Goal: Task Accomplishment & Management: Manage account settings

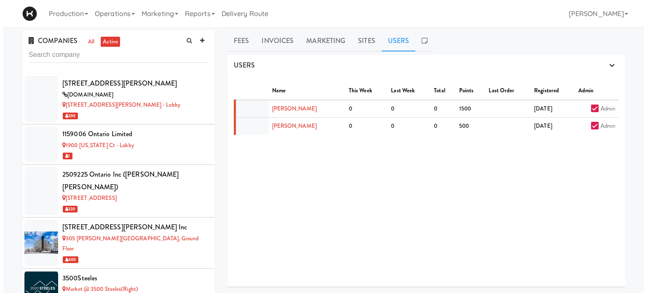
scroll to position [4383, 0]
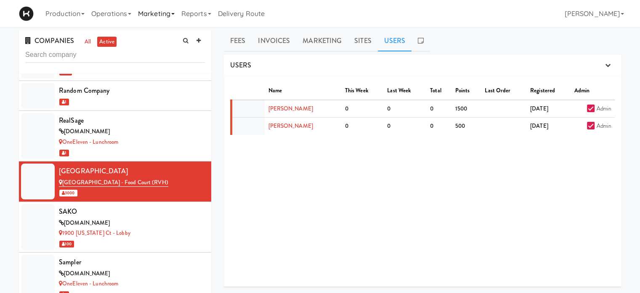
click at [162, 16] on link "Marketing" at bounding box center [156, 13] width 43 height 27
click at [109, 13] on link "Operations" at bounding box center [111, 13] width 47 height 27
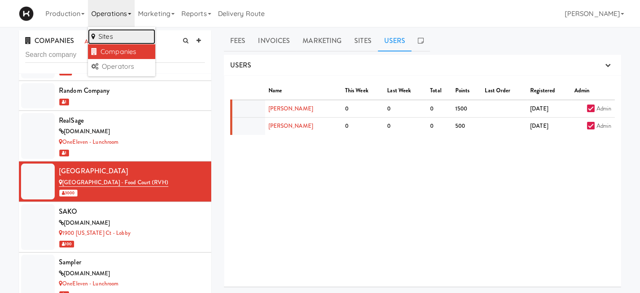
click at [113, 37] on link "Sites" at bounding box center [121, 36] width 67 height 15
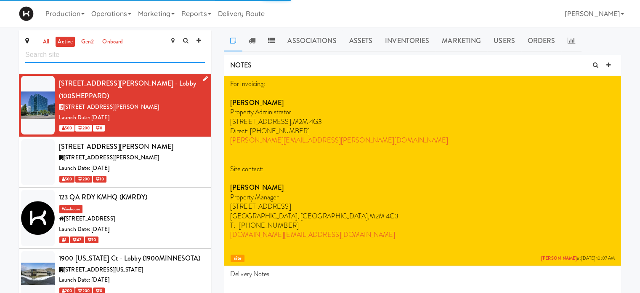
type input "m"
type input "s"
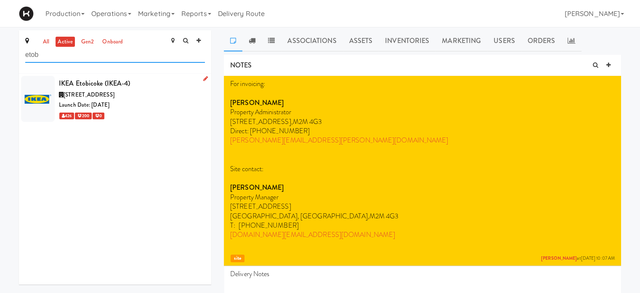
type input "etob"
click at [148, 93] on div "[STREET_ADDRESS]" at bounding box center [132, 95] width 146 height 11
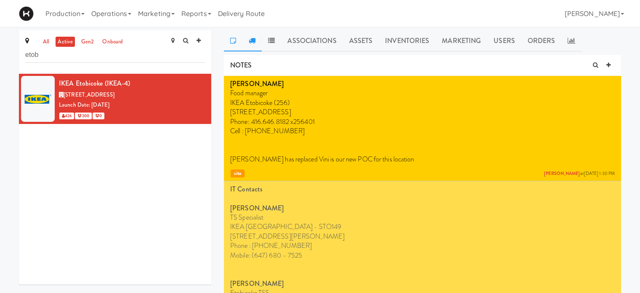
click at [249, 38] on icon at bounding box center [252, 40] width 7 height 7
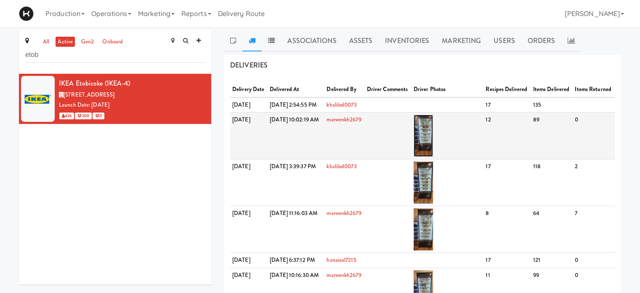
click at [434, 156] on img at bounding box center [424, 136] width 20 height 42
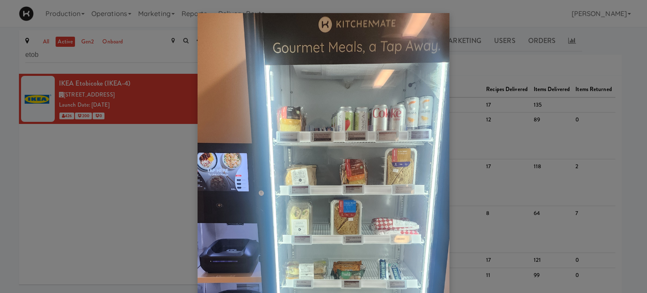
click at [618, 58] on div at bounding box center [323, 146] width 647 height 293
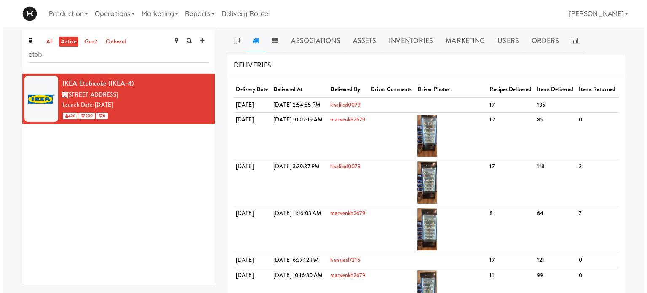
scroll to position [228, 0]
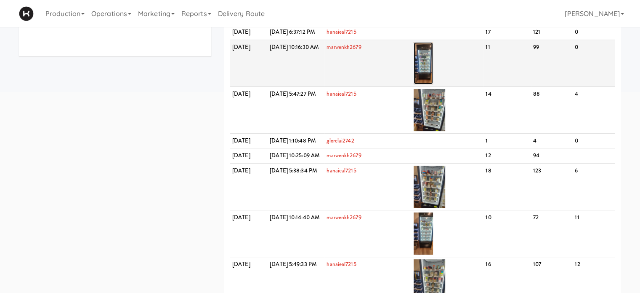
click at [434, 84] on img at bounding box center [424, 63] width 20 height 42
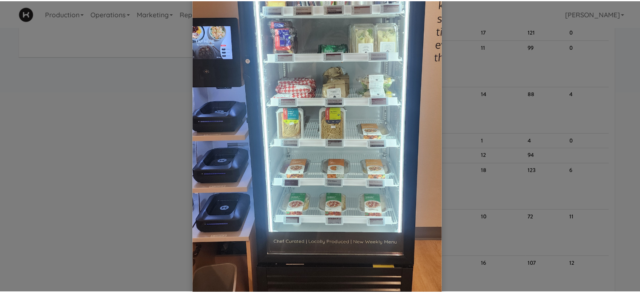
scroll to position [163, 0]
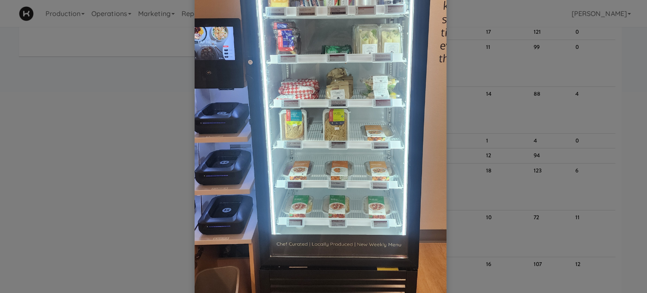
click at [619, 99] on div at bounding box center [323, 146] width 647 height 293
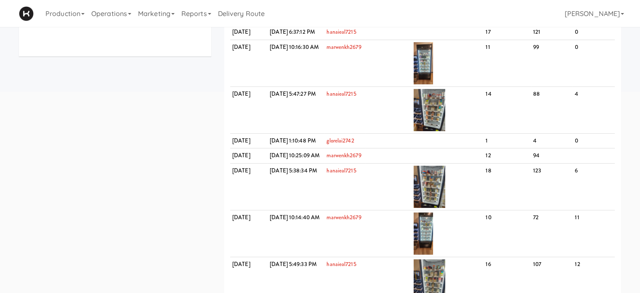
scroll to position [0, 0]
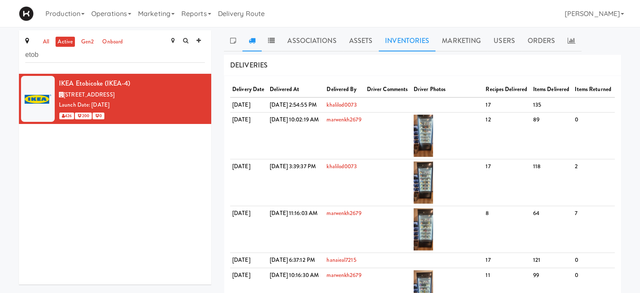
click at [409, 40] on link "Inventories" at bounding box center [407, 40] width 57 height 21
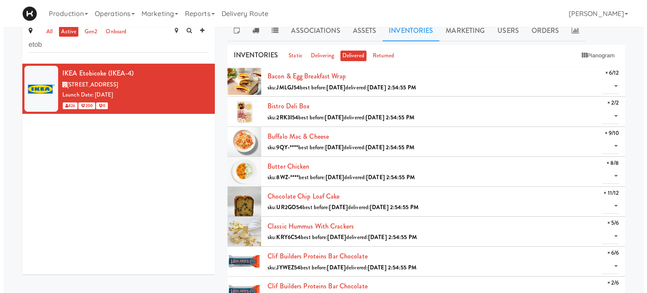
scroll to position [8, 0]
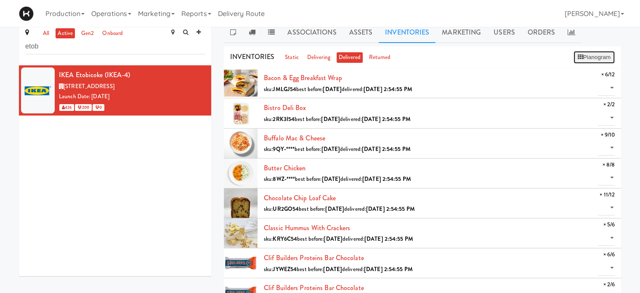
click at [589, 56] on button "Planogram" at bounding box center [594, 57] width 41 height 13
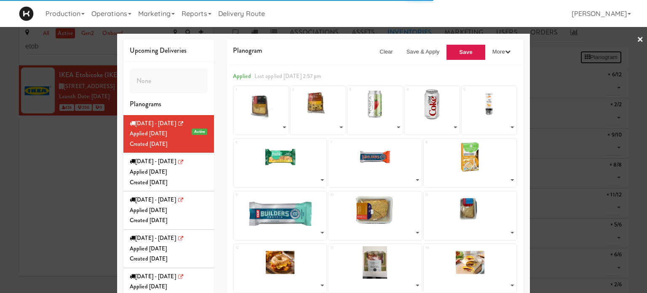
select select "number:268626"
select select "number:268524"
select select "number:268402"
select select "number:266119"
select select "number:268126"
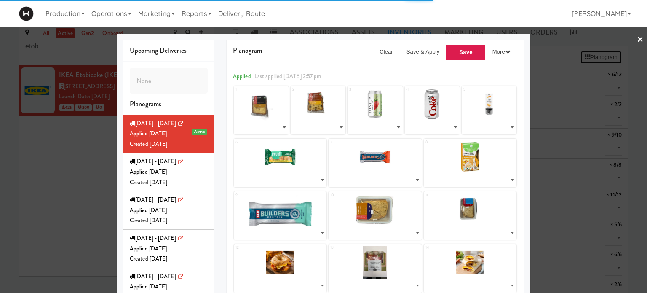
select select "number:268465"
select select "number:268173"
select select "number:268335"
select select "number:266137"
select select "number:268609"
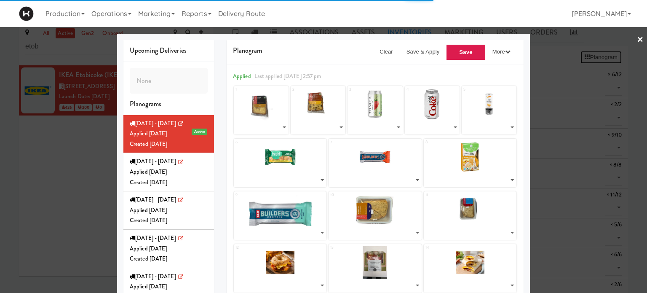
select select "number:268573"
select select "number:267240"
select select "number:267153"
select select "number:267202"
select select "number:267267"
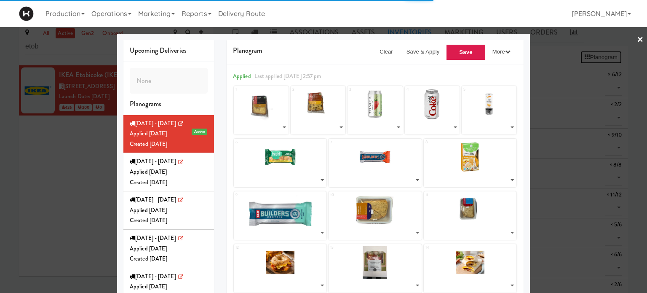
select select "number:266183"
select select "number:266305"
select select "number:266244"
select select "number:266183"
select select "number:266386"
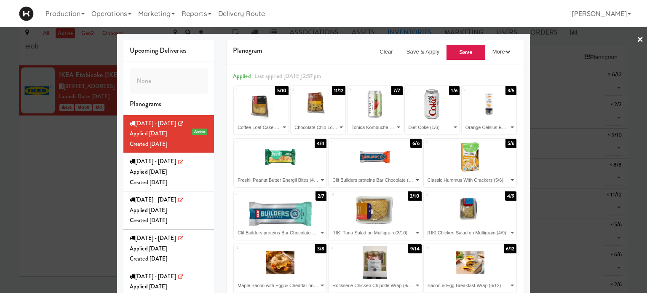
click at [563, 45] on div at bounding box center [323, 146] width 647 height 293
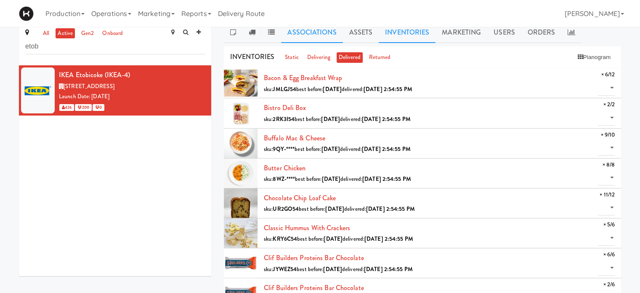
click at [315, 33] on link "Associations" at bounding box center [311, 32] width 61 height 21
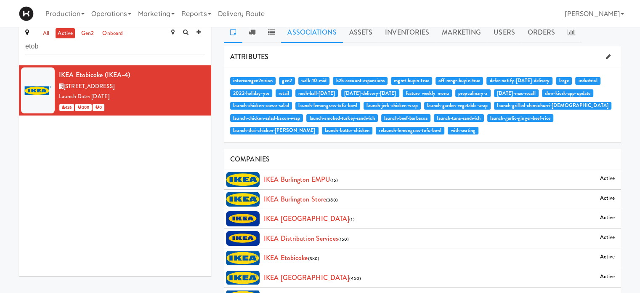
click at [235, 32] on icon at bounding box center [233, 32] width 6 height 7
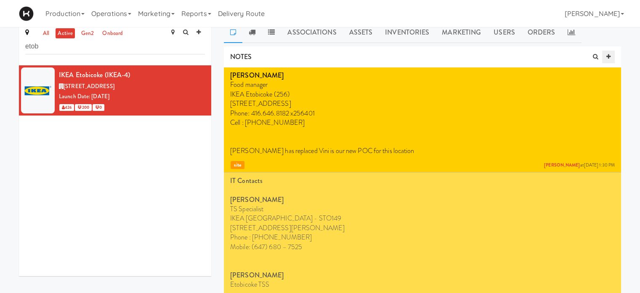
click at [610, 56] on icon at bounding box center [609, 56] width 4 height 5
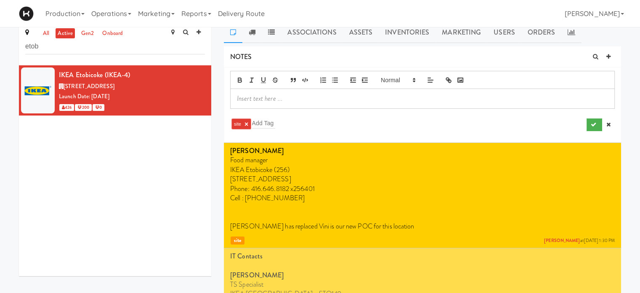
click at [260, 98] on p at bounding box center [422, 98] width 371 height 9
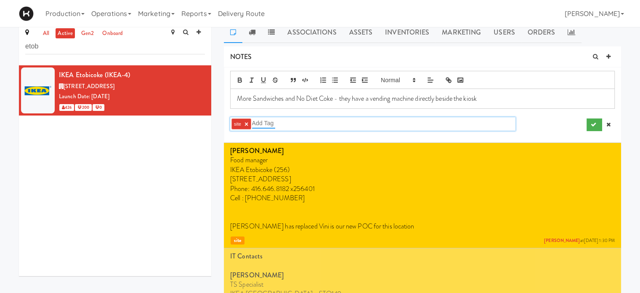
click at [273, 121] on input "text" at bounding box center [263, 122] width 23 height 11
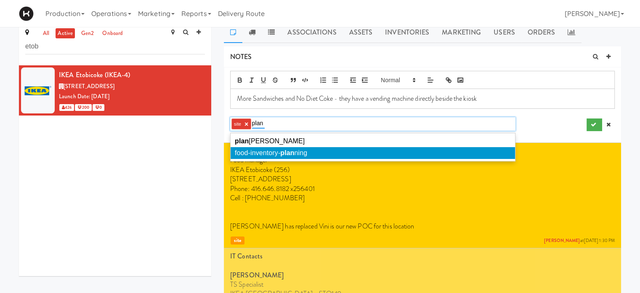
type input "plan"
click at [288, 153] on em "plan" at bounding box center [287, 152] width 14 height 7
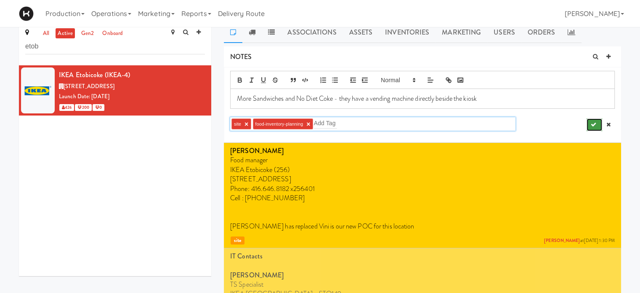
click at [595, 123] on icon "submit" at bounding box center [593, 124] width 5 height 5
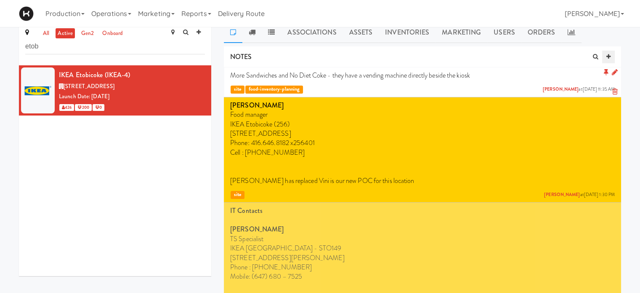
click at [609, 57] on icon at bounding box center [609, 56] width 4 height 5
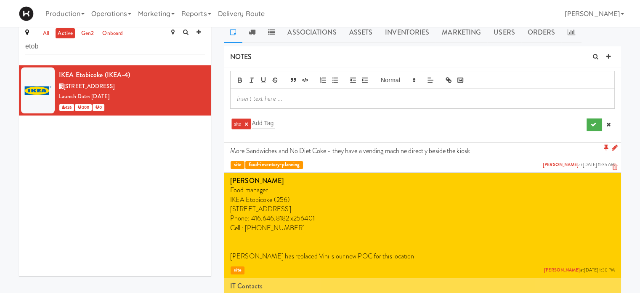
click at [272, 95] on p at bounding box center [422, 98] width 371 height 9
click at [595, 123] on icon "submit" at bounding box center [593, 124] width 5 height 5
